Goal: Task Accomplishment & Management: Manage account settings

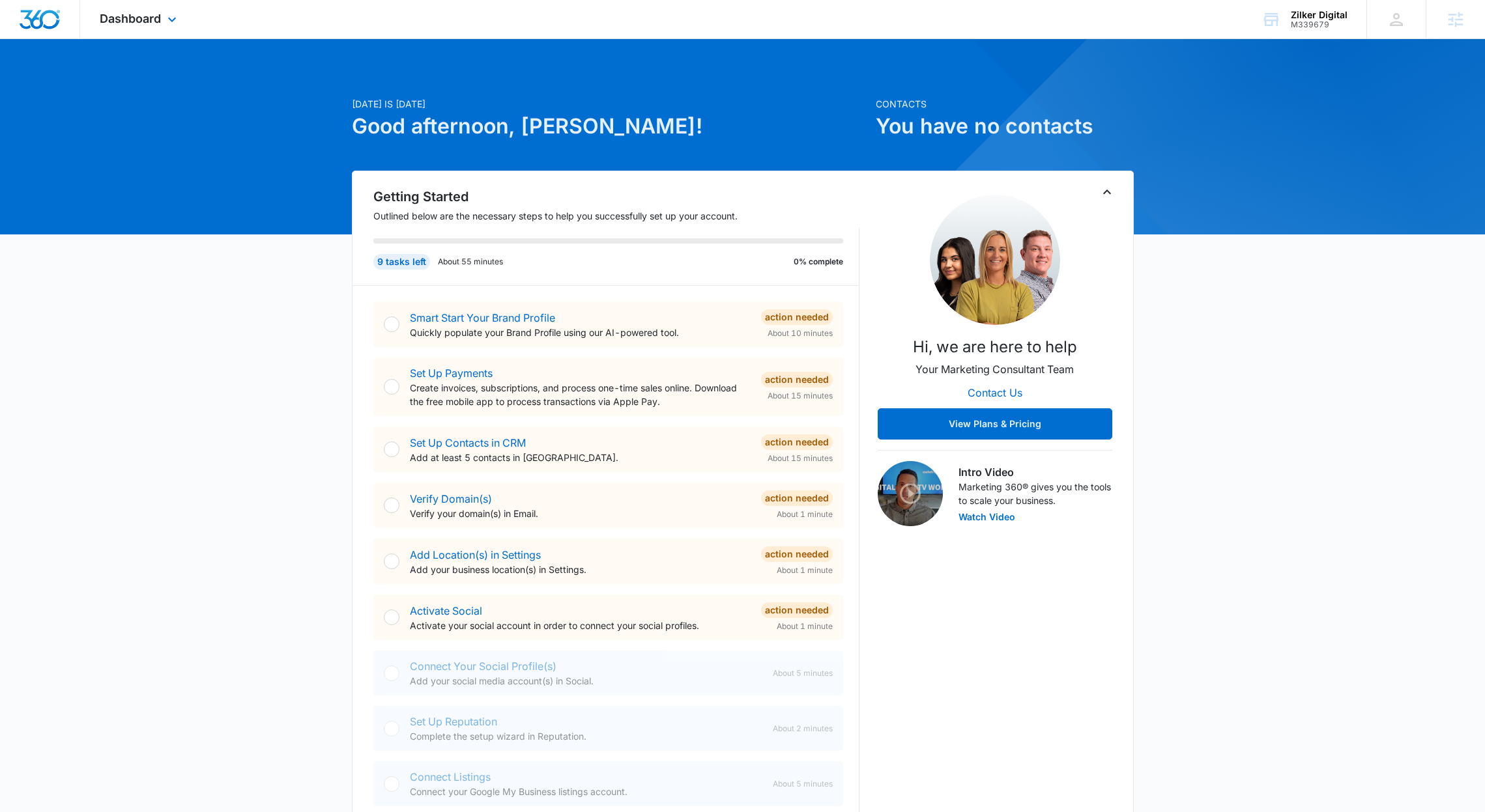
click at [115, 26] on div "Dashboard Apps Reputation Websites Forms CRM Email Social Shop Payments Content…" at bounding box center [140, 19] width 119 height 38
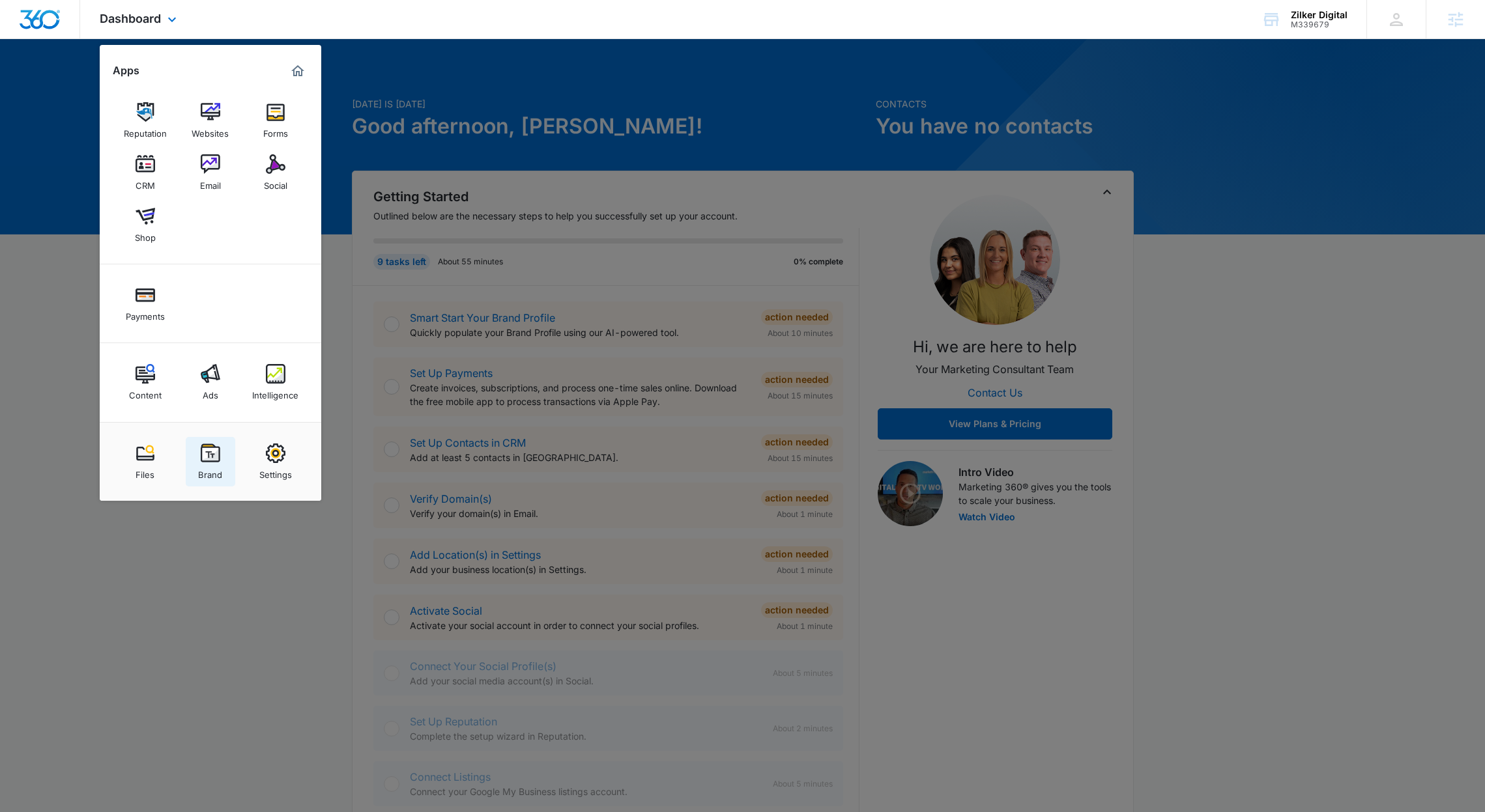
click at [207, 466] on div "Brand" at bounding box center [210, 472] width 24 height 17
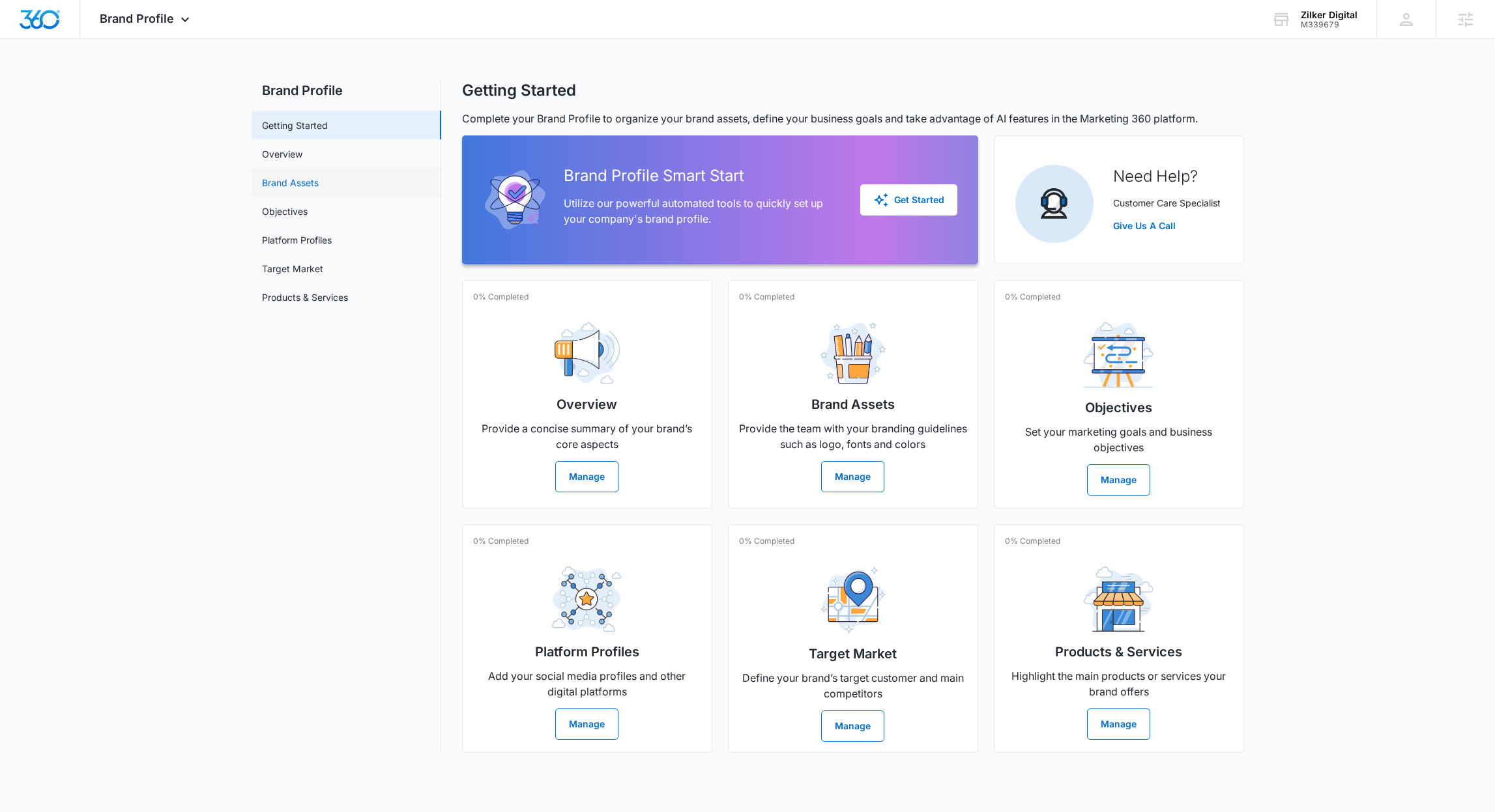
click at [293, 179] on link "Brand Assets" at bounding box center [290, 183] width 57 height 14
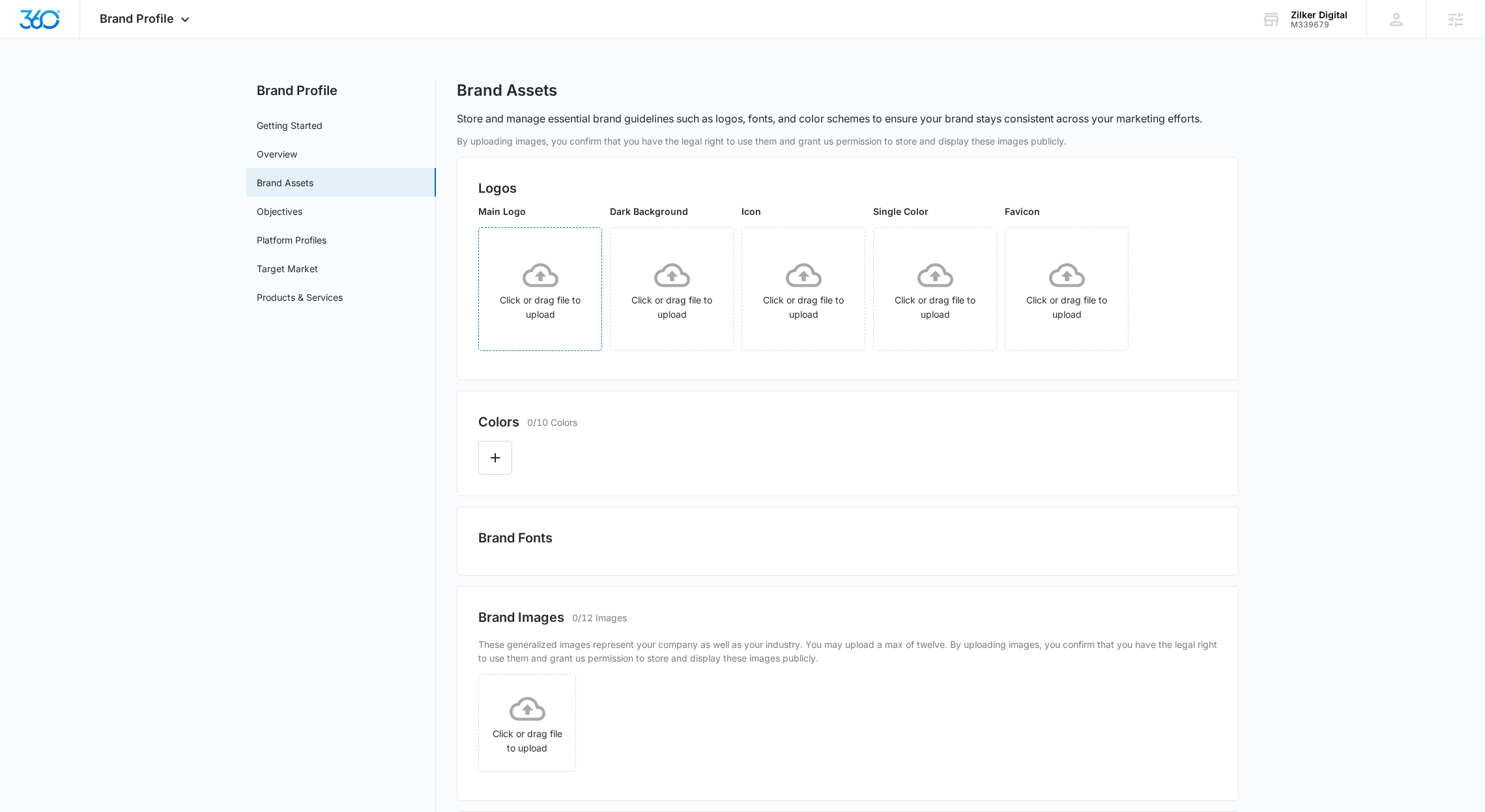
click at [555, 303] on div "Click or drag file to upload" at bounding box center [540, 289] width 123 height 65
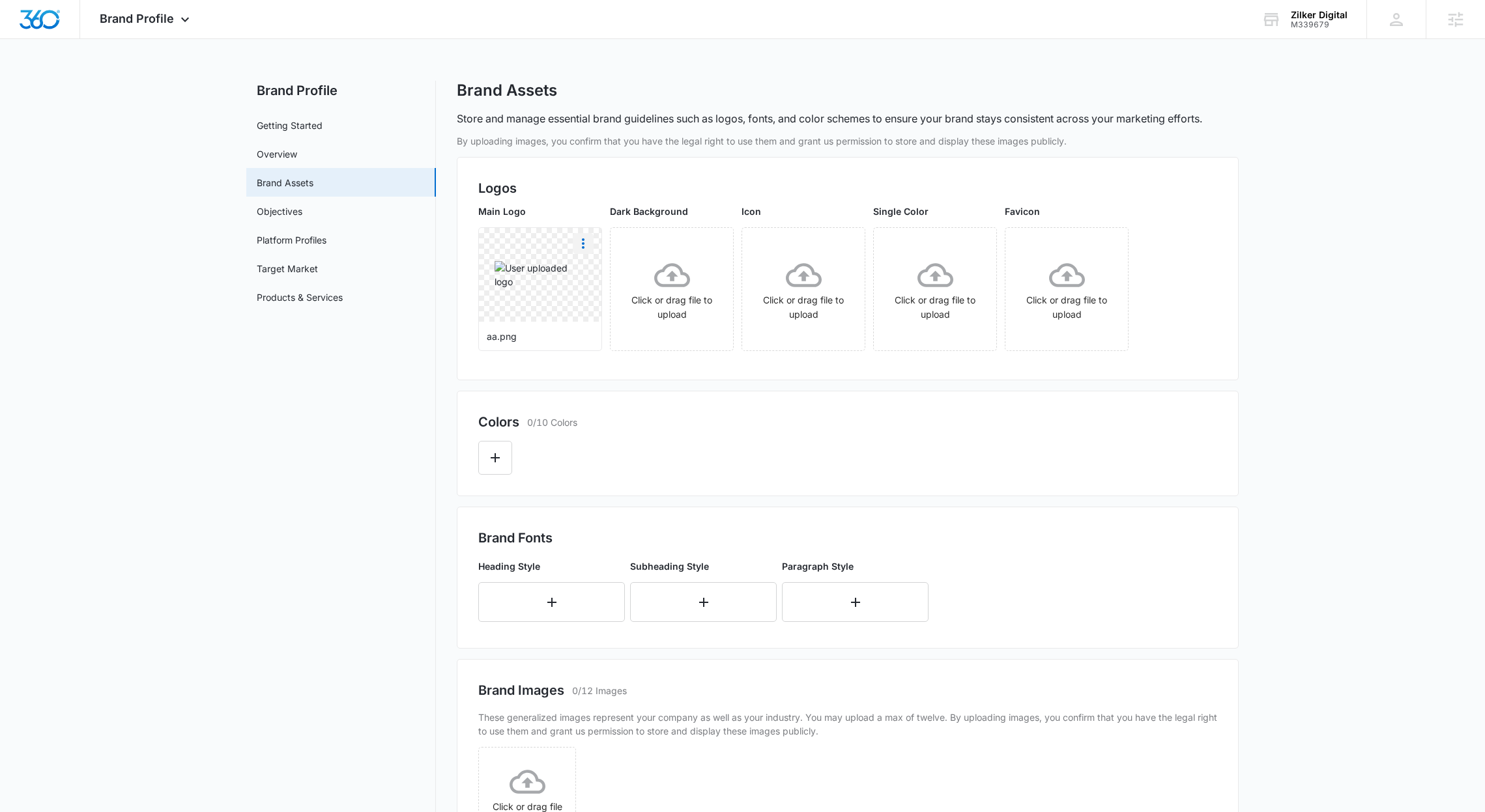
click at [579, 248] on icon "More" at bounding box center [584, 244] width 16 height 16
click at [599, 297] on div "Delete" at bounding box center [610, 300] width 42 height 9
click at [165, 28] on div "Brand Profile Apps Reputation Websites Forms CRM Email Social Shop Payments Con…" at bounding box center [146, 19] width 133 height 38
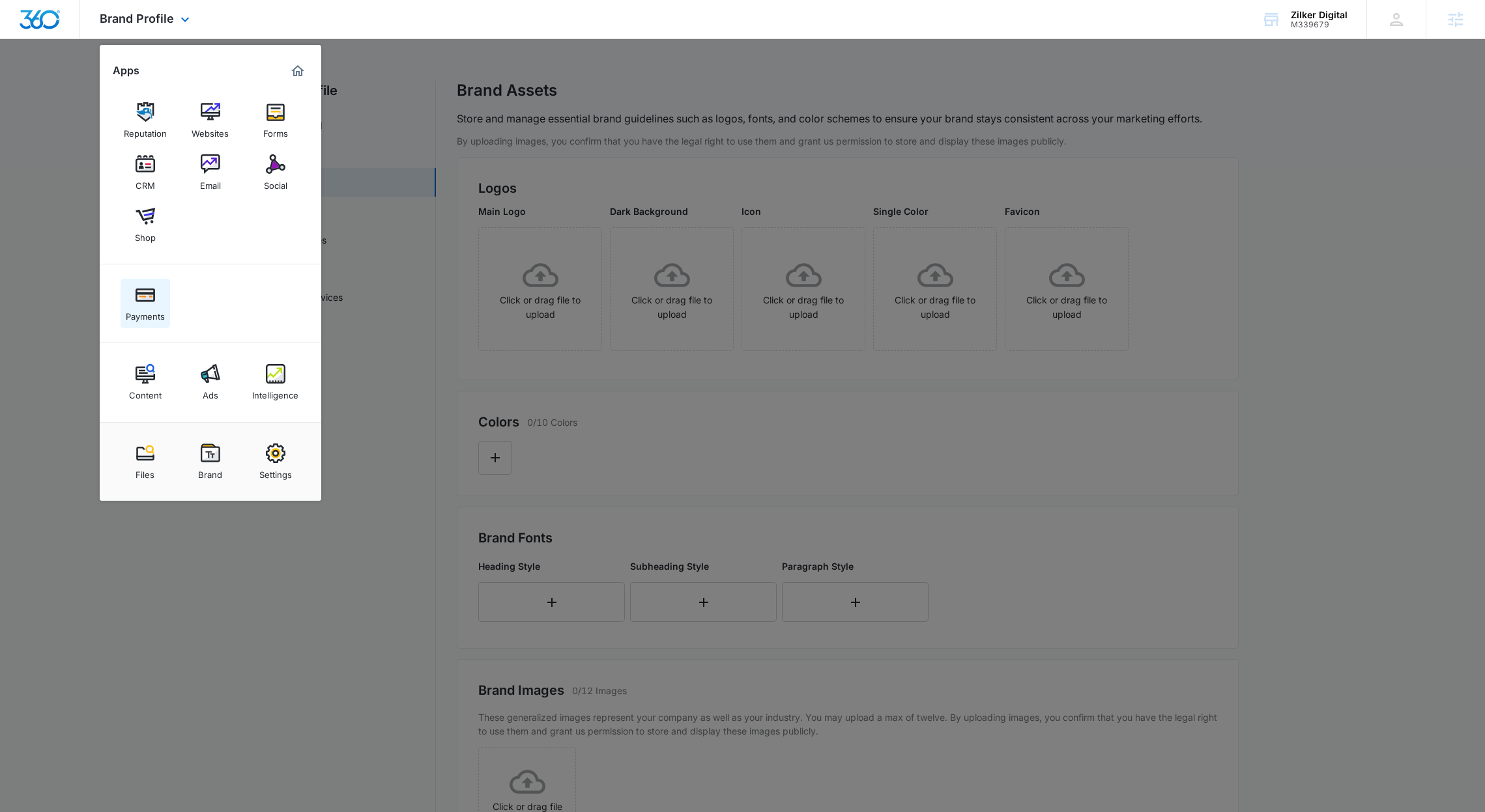
click at [139, 313] on div "Payments" at bounding box center [145, 313] width 39 height 17
